Goal: Task Accomplishment & Management: Use online tool/utility

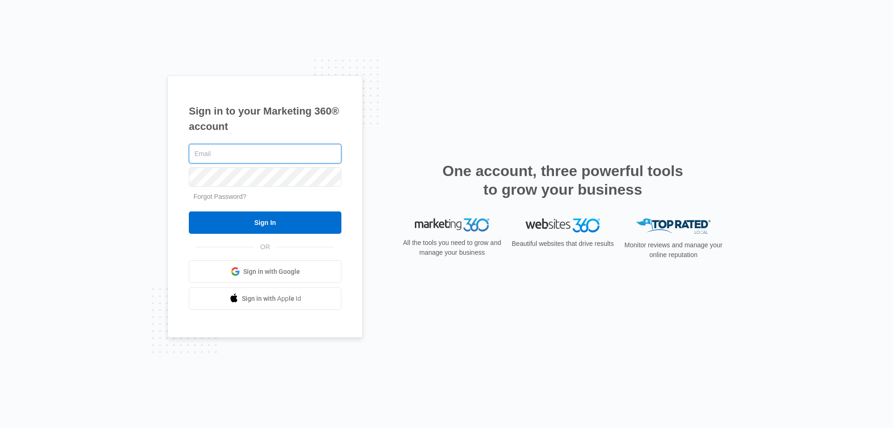
click at [225, 147] on input "text" at bounding box center [265, 154] width 153 height 20
type input "Y"
type input "[PERSON_NAME][EMAIL_ADDRESS][DOMAIN_NAME]"
click at [189, 211] on input "Sign In" at bounding box center [265, 222] width 153 height 22
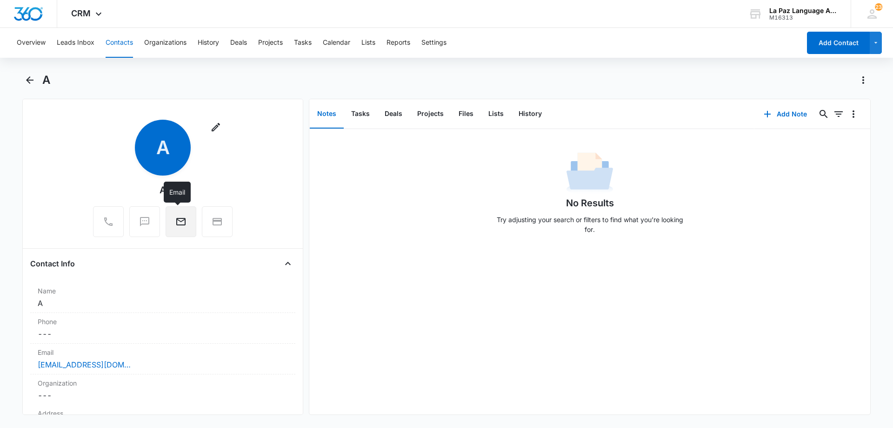
click at [181, 227] on icon "Email" at bounding box center [180, 221] width 11 height 11
click at [180, 222] on icon "Email" at bounding box center [180, 221] width 11 height 11
